Goal: Communication & Community: Ask a question

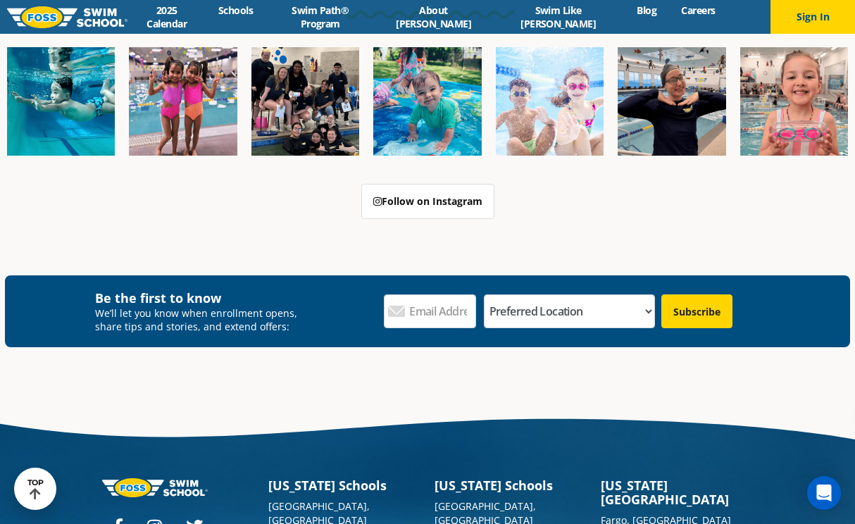
scroll to position [1310, 0]
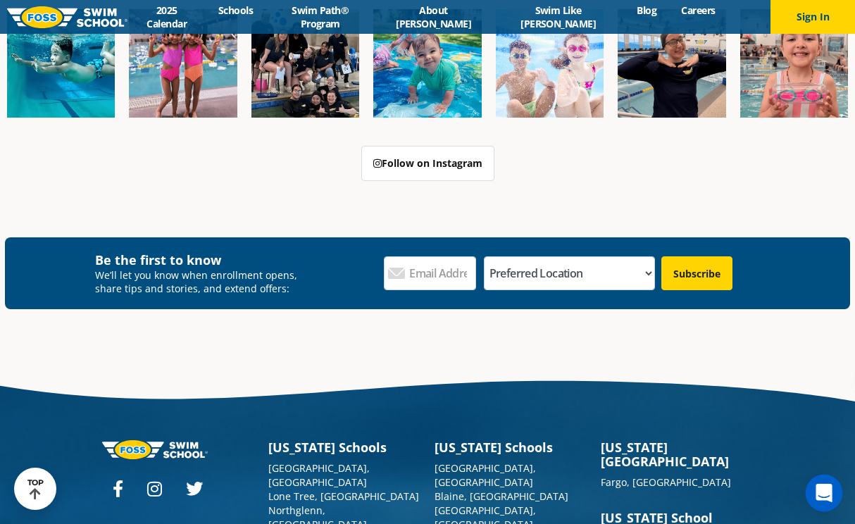
click at [831, 493] on div "Open Intercom Messenger" at bounding box center [823, 492] width 37 height 37
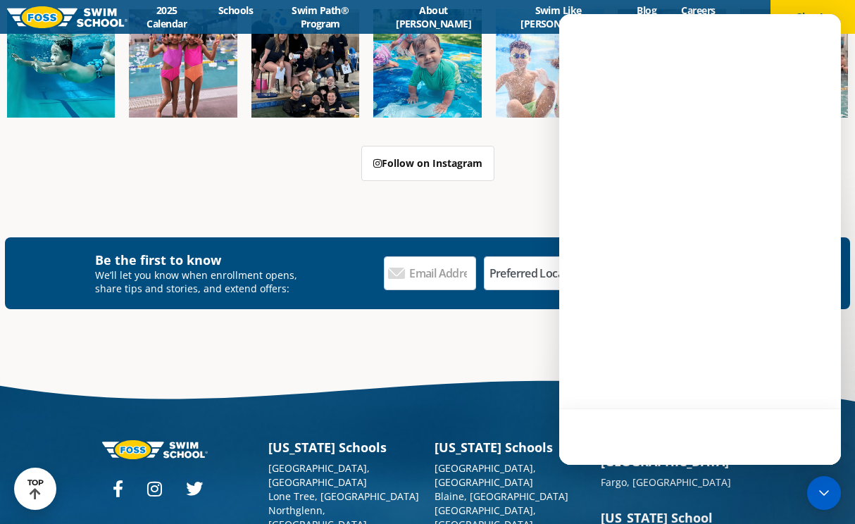
scroll to position [0, 0]
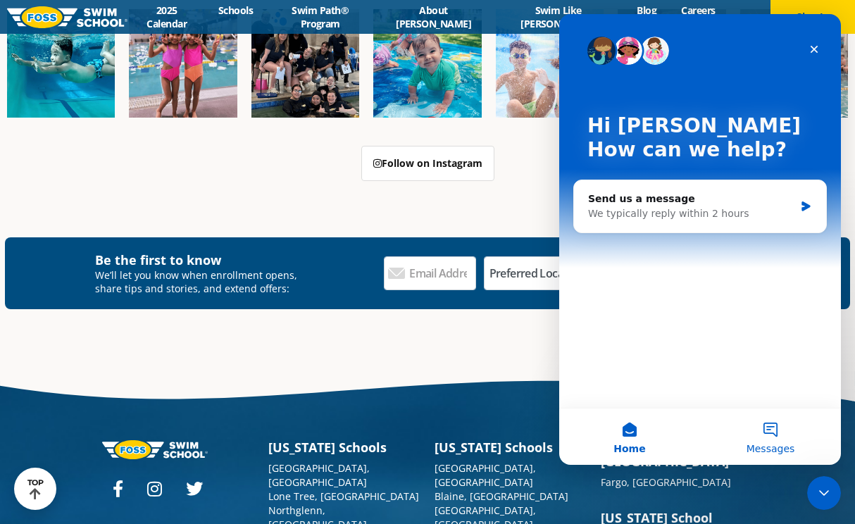
click at [766, 430] on button "Messages" at bounding box center [770, 436] width 141 height 56
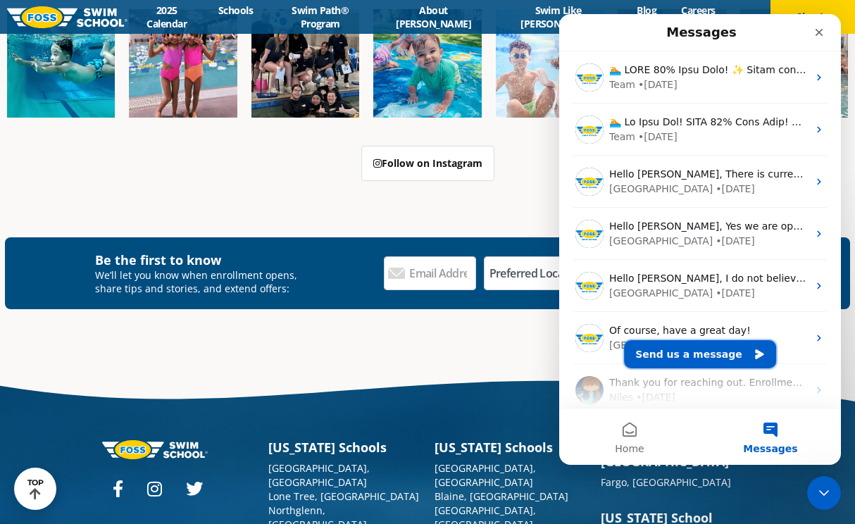
click at [686, 356] on button "Send us a message" at bounding box center [700, 354] width 152 height 28
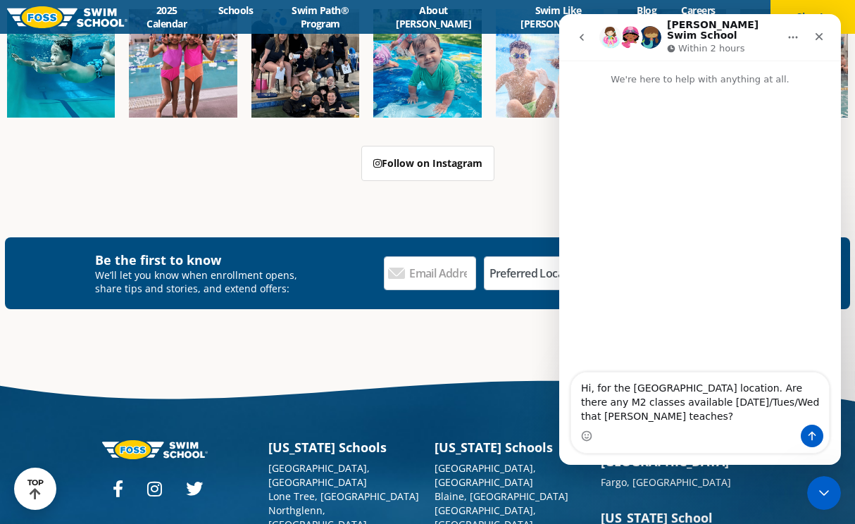
type textarea "Hi, for the Glenview location. Are there any M2 classes available on Monday/Tue…"
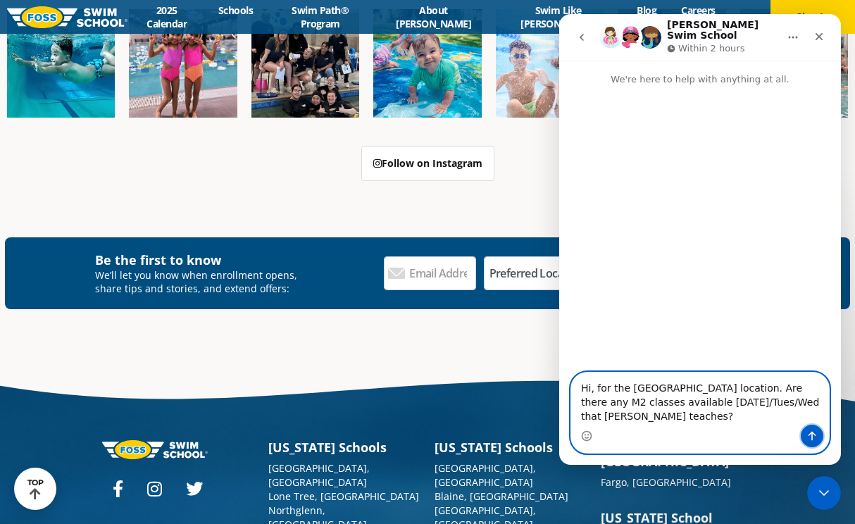
click at [817, 436] on button "Send a message…" at bounding box center [811, 436] width 23 height 23
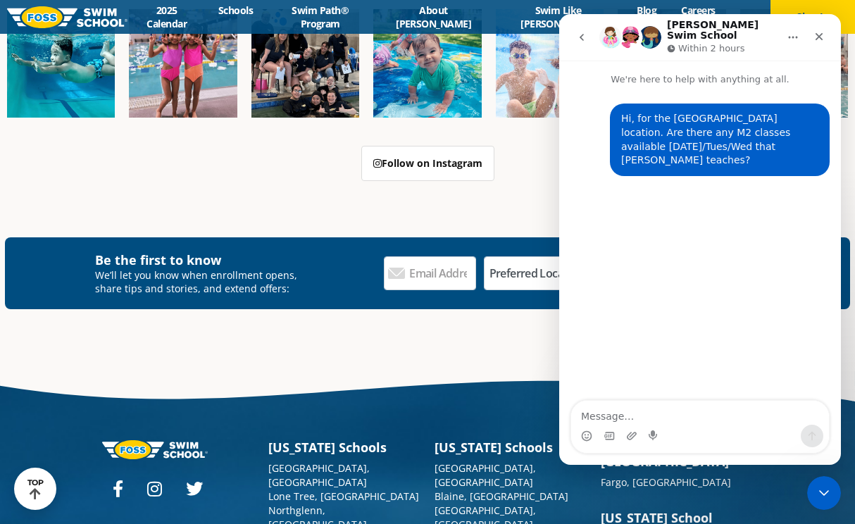
click at [795, 35] on icon "Home" at bounding box center [792, 37] width 11 height 11
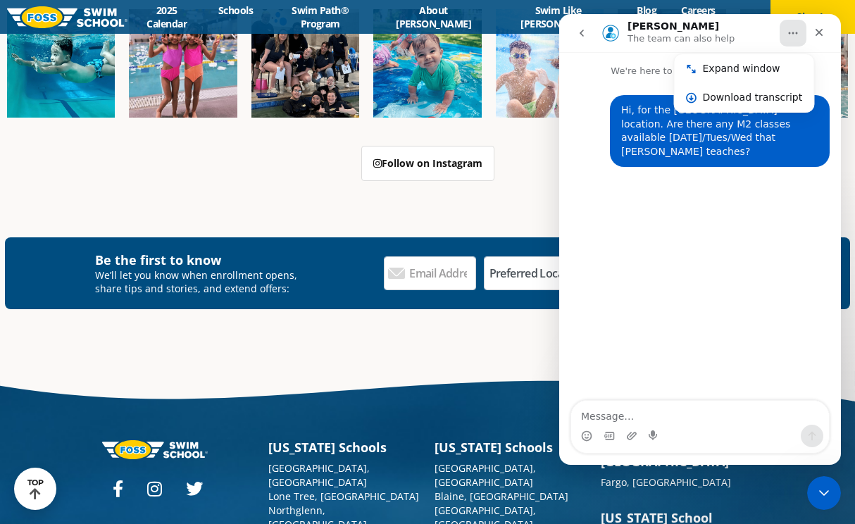
click at [795, 35] on icon "Home" at bounding box center [792, 32] width 11 height 11
click at [639, 31] on h1 "Emerson" at bounding box center [673, 26] width 92 height 11
click at [610, 30] on img "Intercom messenger" at bounding box center [610, 33] width 23 height 23
click at [785, 37] on button "Home" at bounding box center [792, 33] width 27 height 27
